Goal: Contribute content: Contribute content

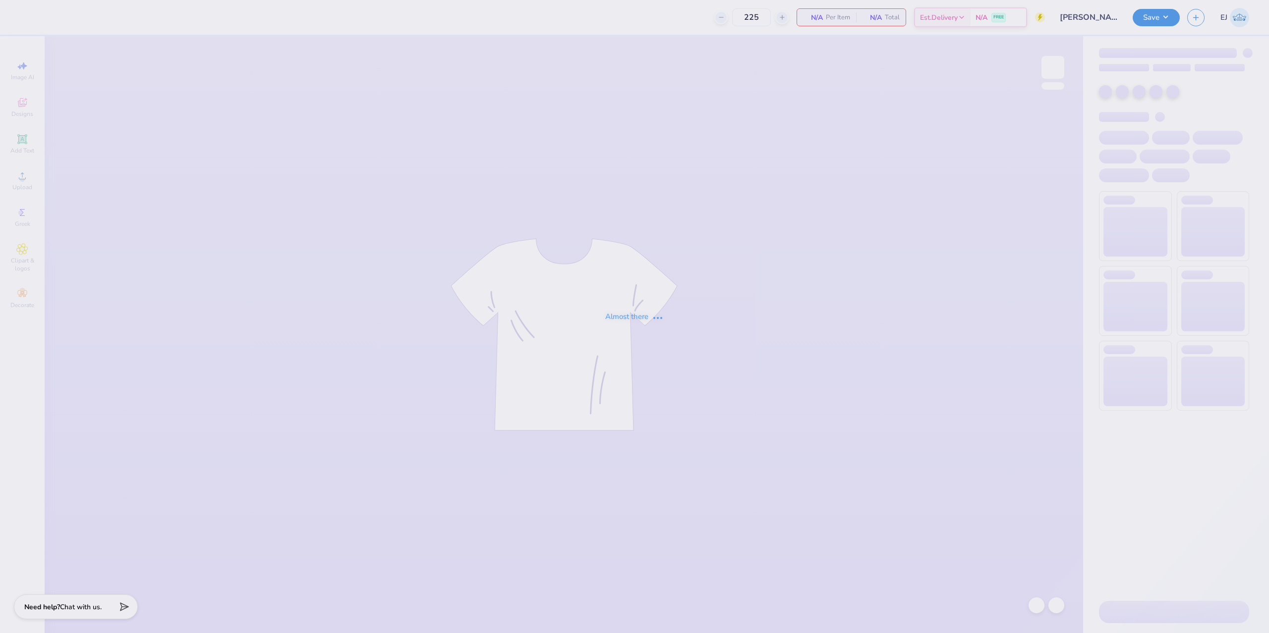
type input "[PERSON_NAME] Marine Cruise Shirts"
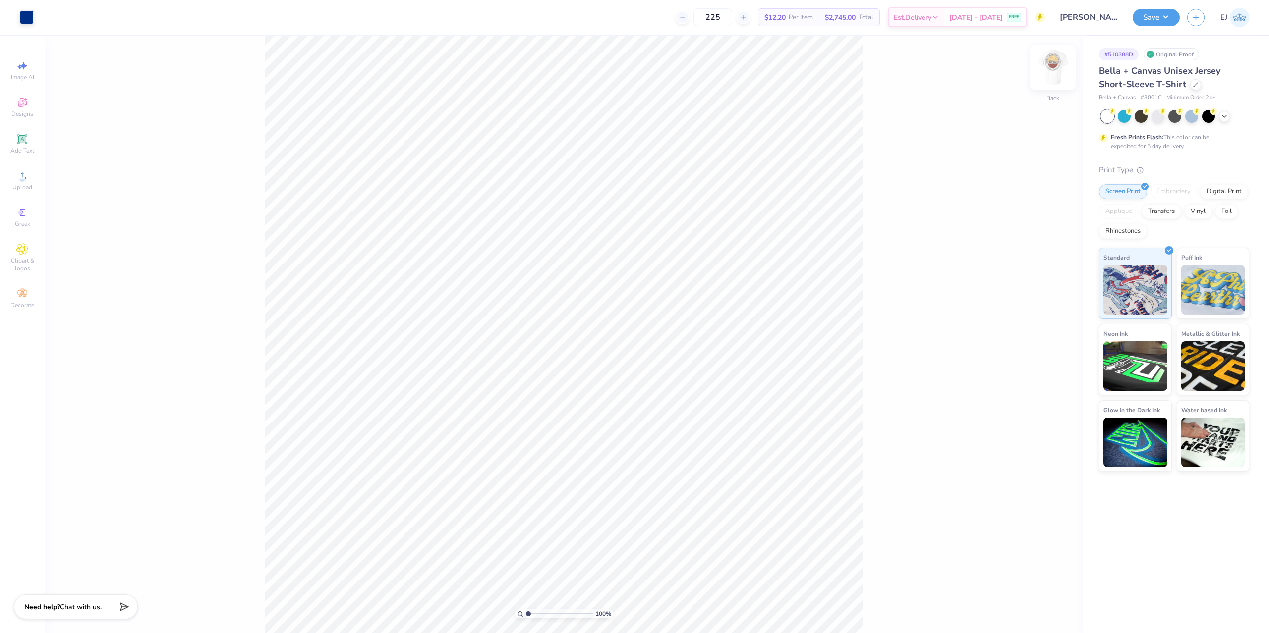
click at [1052, 65] on img at bounding box center [1053, 68] width 40 height 40
click at [26, 185] on span "Upload" at bounding box center [22, 187] width 20 height 8
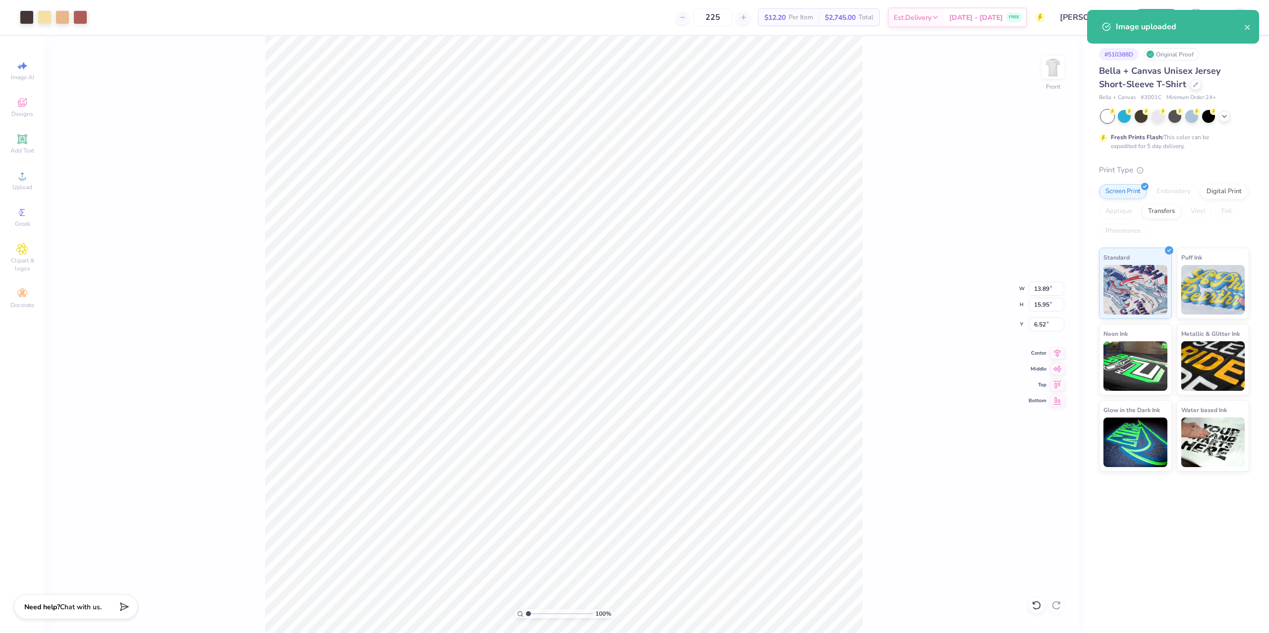
click at [1042, 296] on div "100 % Front W 13.89 13.89 " H 15.95 15.95 " Y 6.52 6.52 " Center Middle Top Bot…" at bounding box center [564, 334] width 1038 height 597
click at [1046, 294] on input "13.89" at bounding box center [1046, 289] width 36 height 14
type input "12.50"
type input "14.36"
type input "3.00"
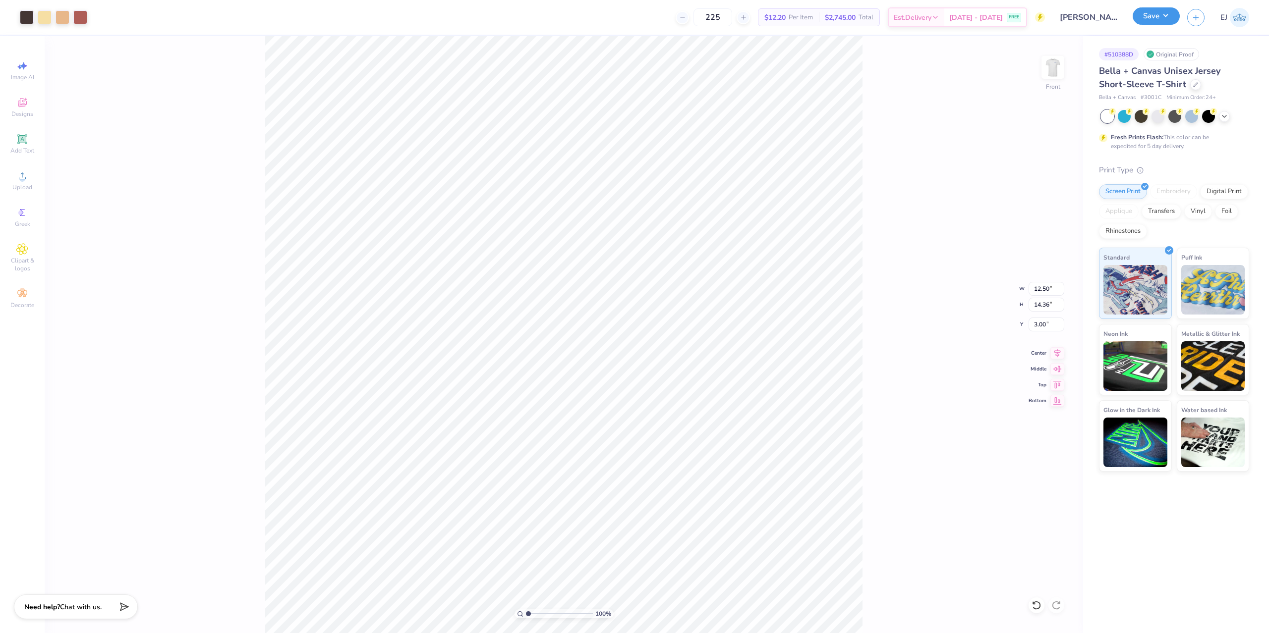
click at [1142, 15] on button "Save" at bounding box center [1155, 15] width 47 height 17
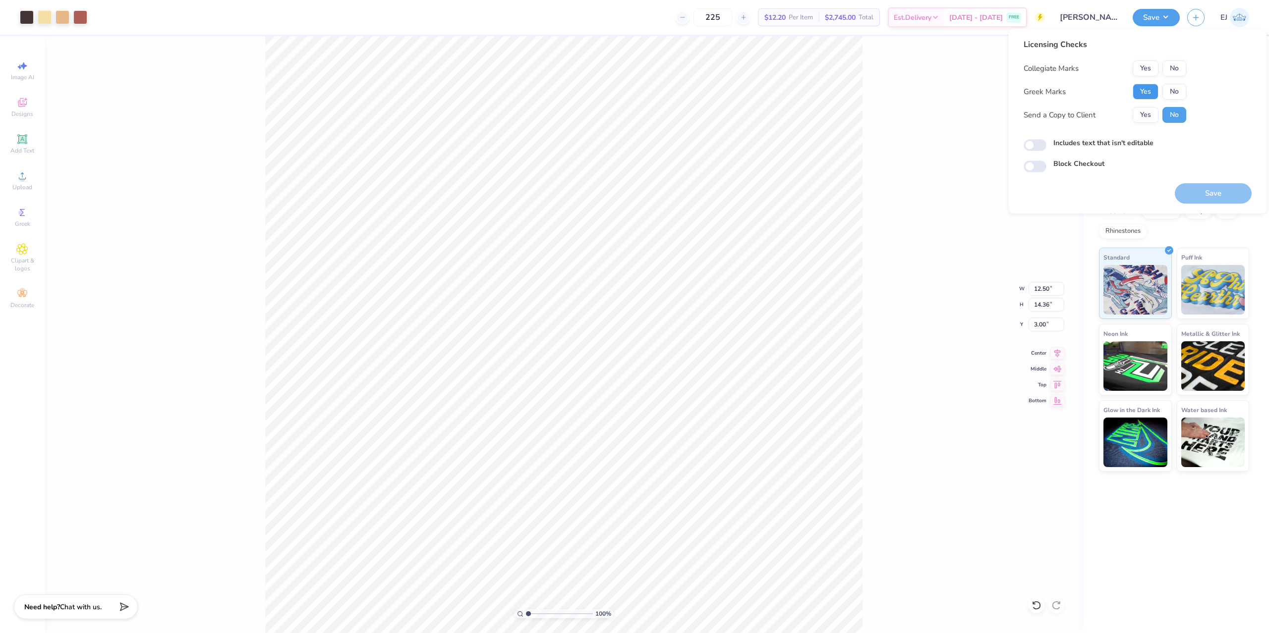
click at [1151, 95] on button "Yes" at bounding box center [1145, 92] width 26 height 16
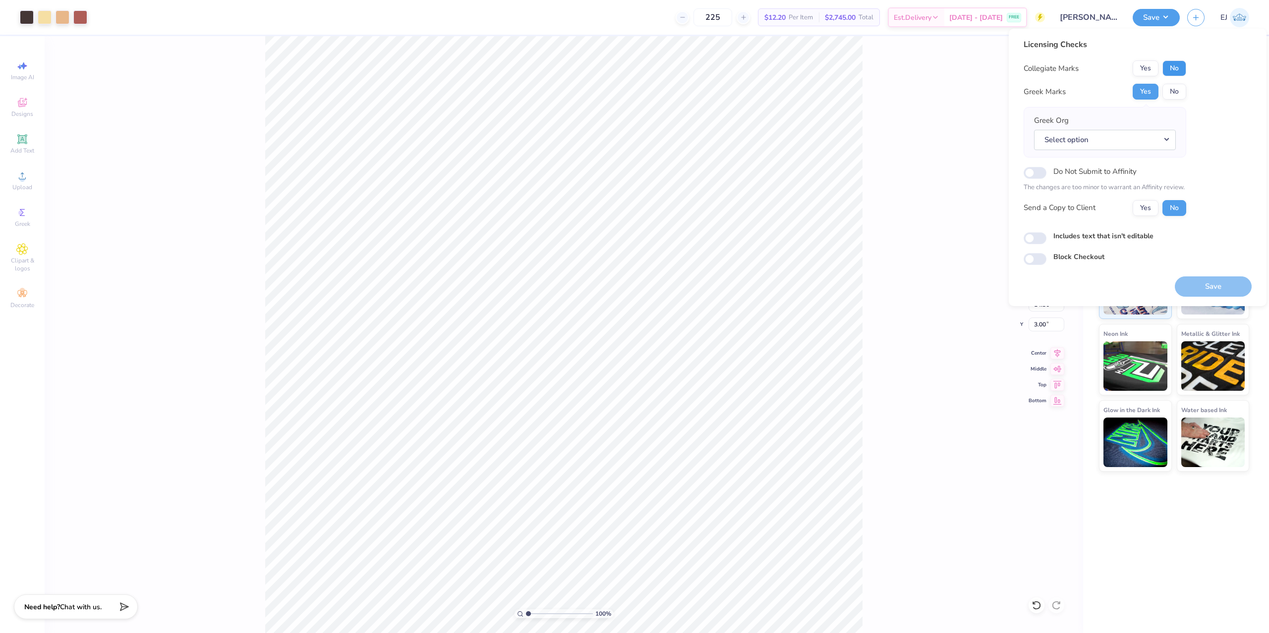
click at [1182, 71] on button "No" at bounding box center [1174, 68] width 24 height 16
click at [1179, 84] on button "No" at bounding box center [1174, 92] width 24 height 16
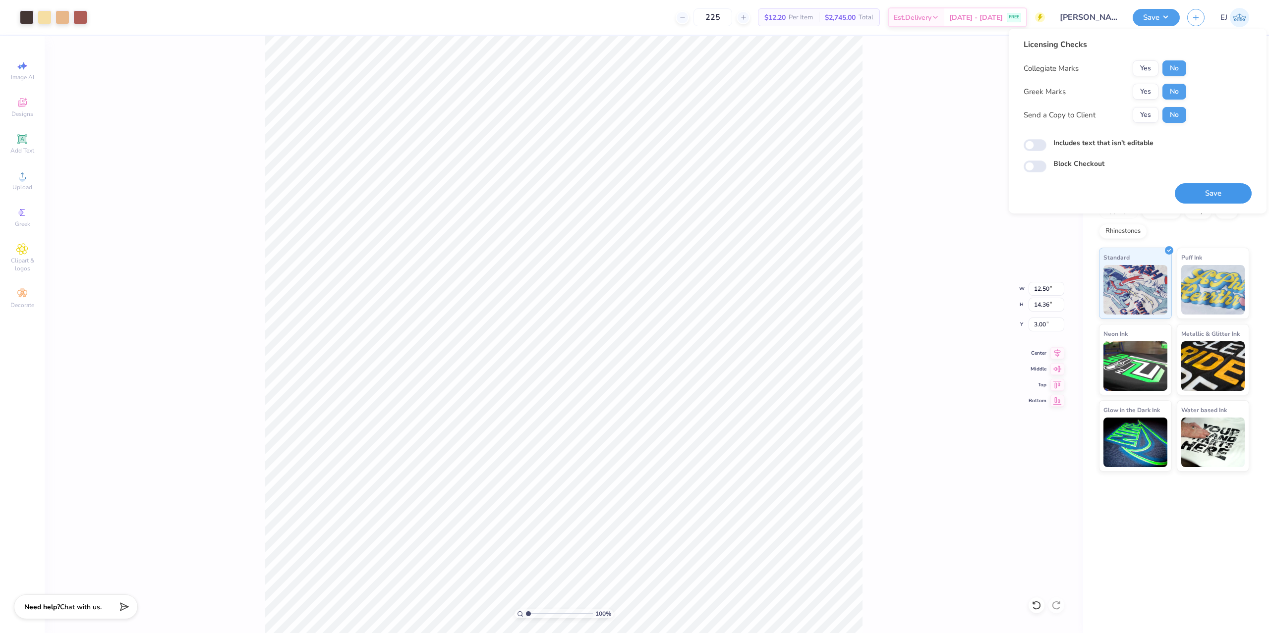
click at [1215, 194] on button "Save" at bounding box center [1213, 193] width 77 height 20
